Goal: Task Accomplishment & Management: Manage account settings

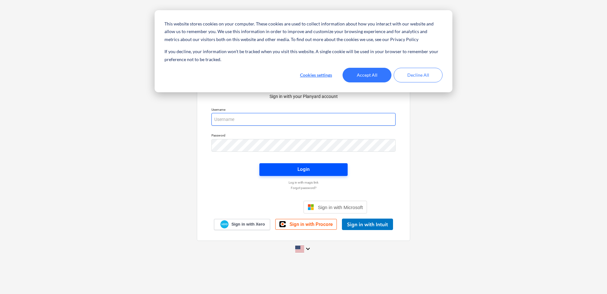
type input "[EMAIL_ADDRESS][DOMAIN_NAME]"
click at [313, 170] on span "Login" at bounding box center [303, 169] width 73 height 8
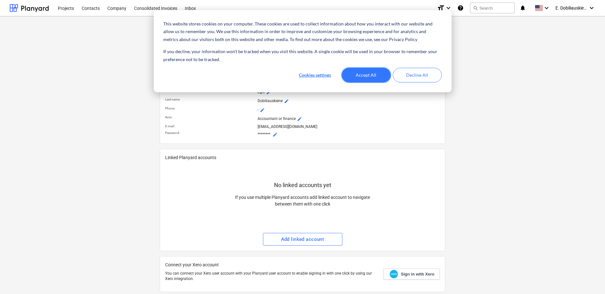
click at [370, 77] on button "Accept All" at bounding box center [366, 75] width 49 height 15
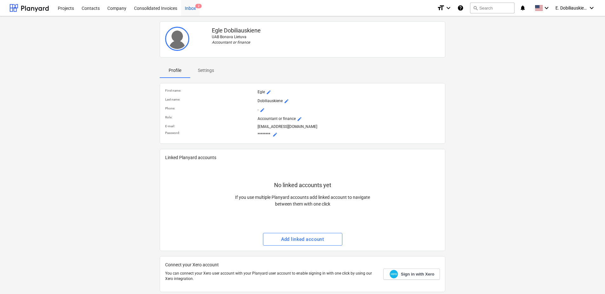
click at [190, 8] on div "Inbox 2" at bounding box center [190, 8] width 19 height 16
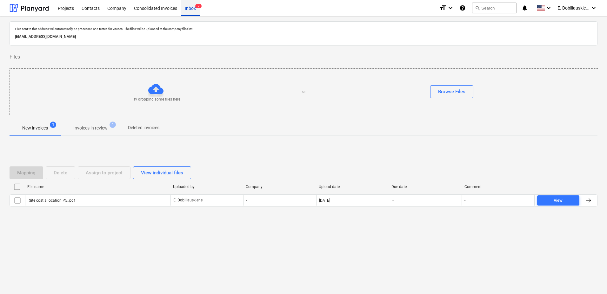
click at [195, 5] on div "Inbox 2" at bounding box center [190, 8] width 19 height 16
click at [90, 126] on p "Invoices in review" at bounding box center [90, 128] width 34 height 7
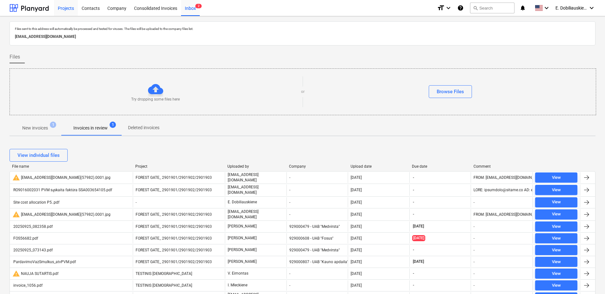
click at [64, 8] on div "Projects" at bounding box center [66, 8] width 24 height 16
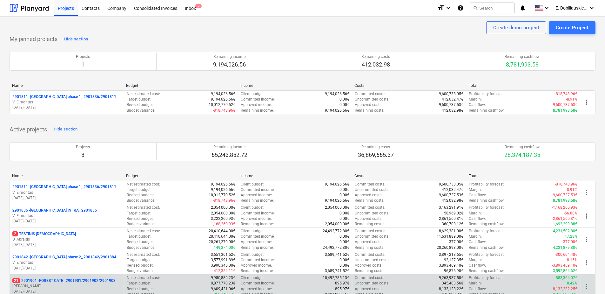
click at [76, 286] on p "[PERSON_NAME]" at bounding box center [66, 285] width 109 height 5
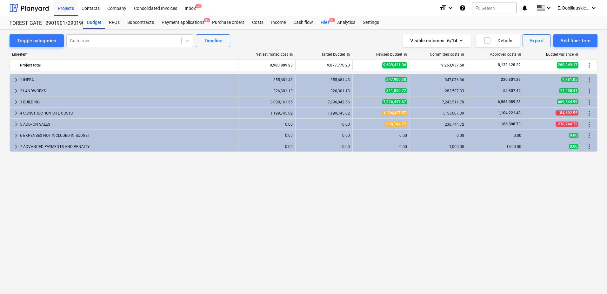
click at [324, 20] on div "Files 9+" at bounding box center [325, 22] width 17 height 13
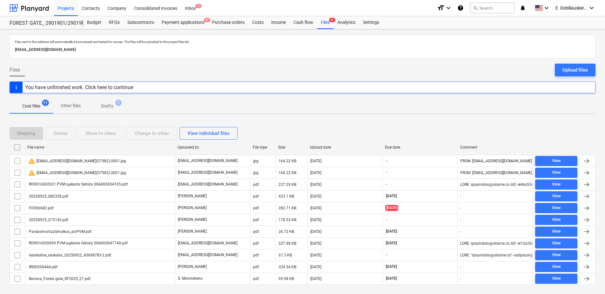
scroll to position [14, 0]
